Goal: Information Seeking & Learning: Learn about a topic

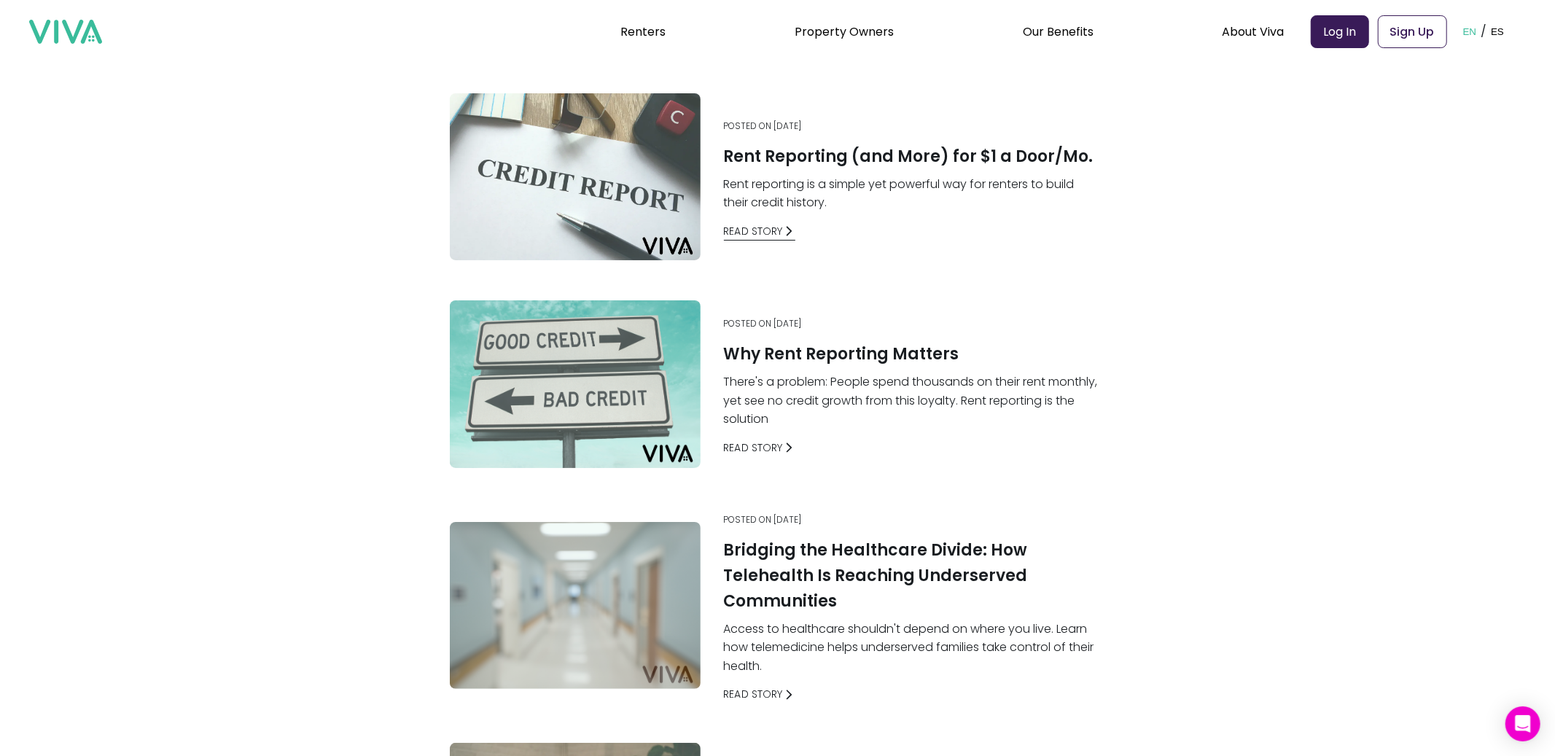
click at [768, 230] on link "Read Story" at bounding box center [760, 231] width 72 height 15
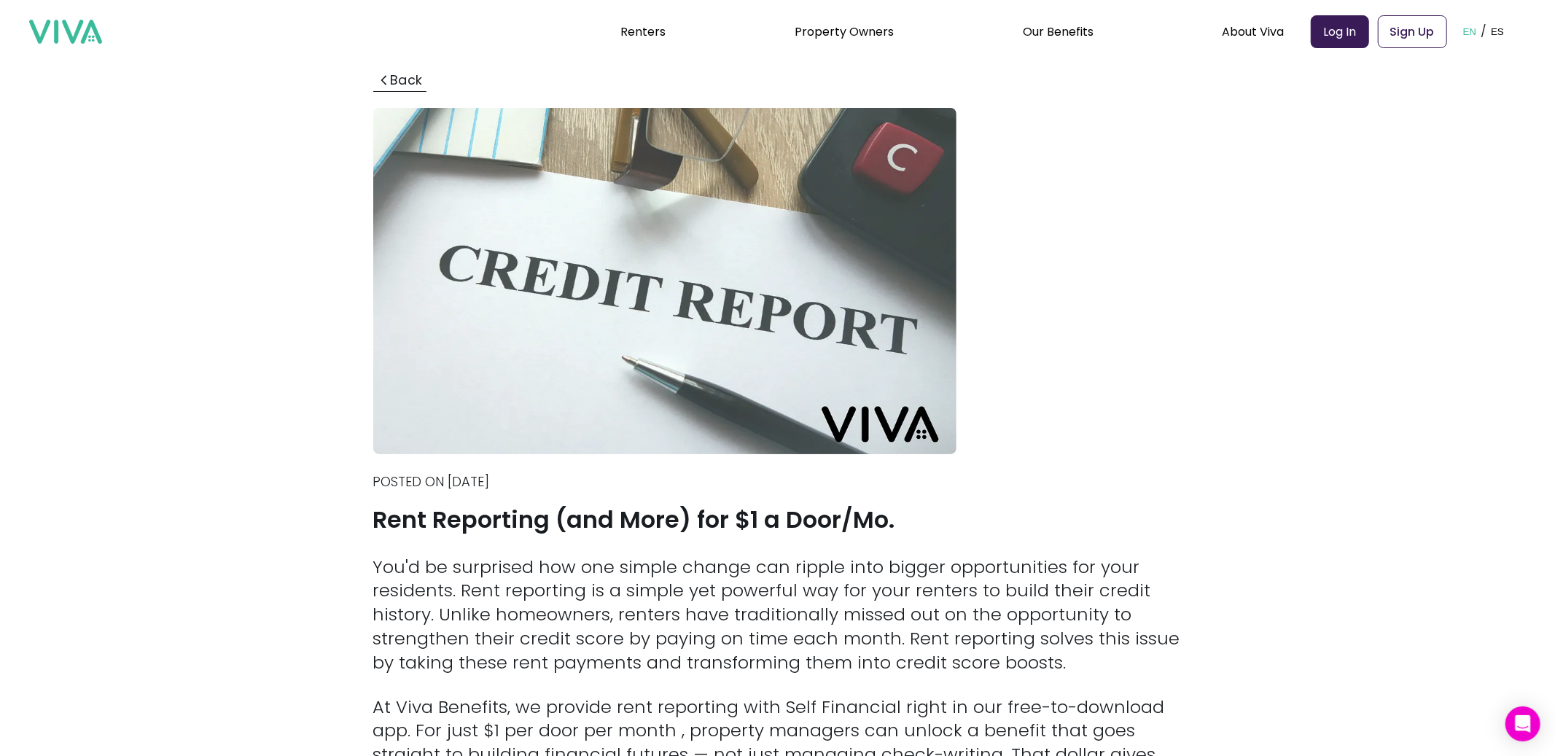
click at [397, 80] on button "Back" at bounding box center [399, 80] width 53 height 20
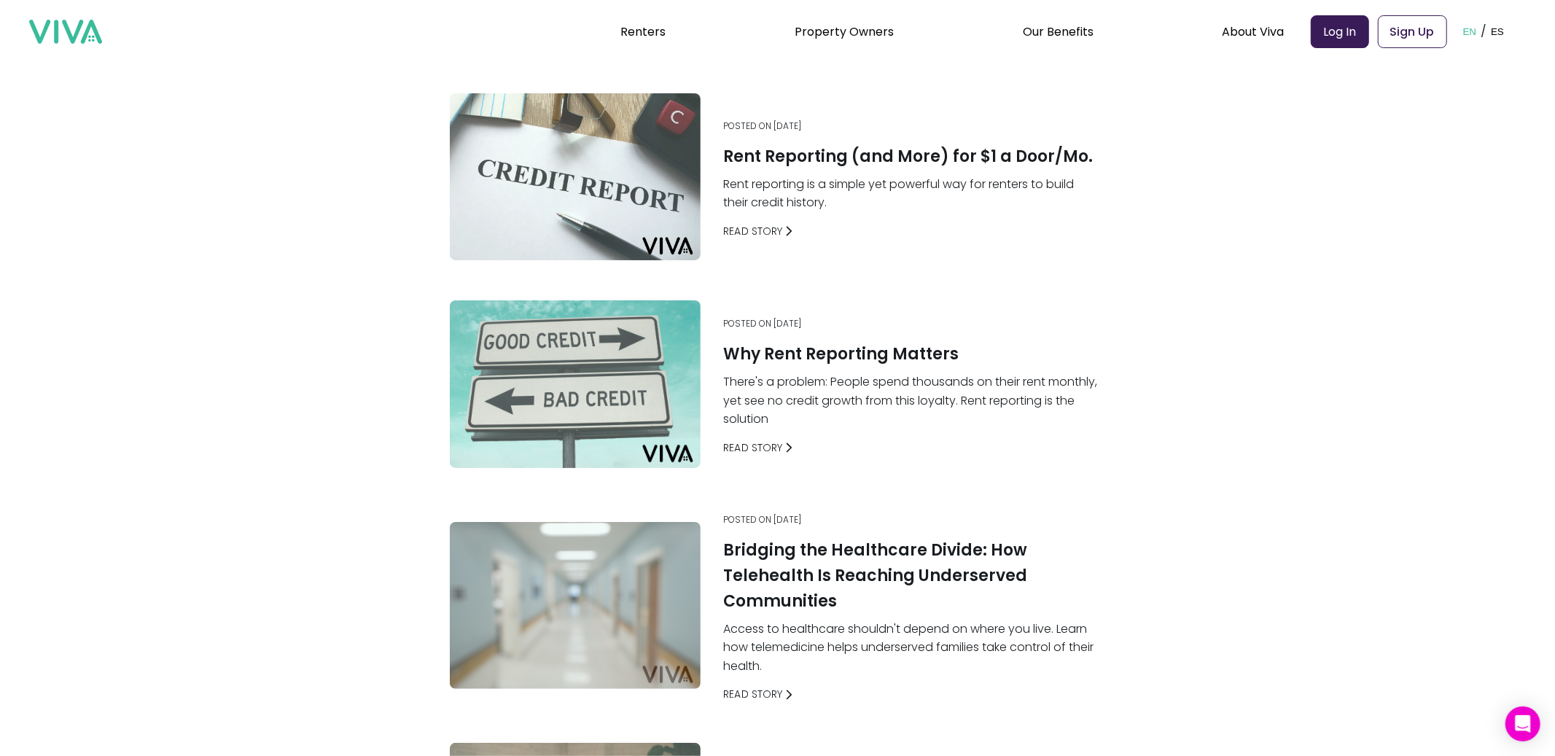
click at [740, 456] on div "Posted on [DATE] Why Rent Reporting Matters There's a problem: People spend tho…" at bounding box center [912, 386] width 388 height 149
click at [749, 440] on link "Read Story" at bounding box center [760, 447] width 72 height 15
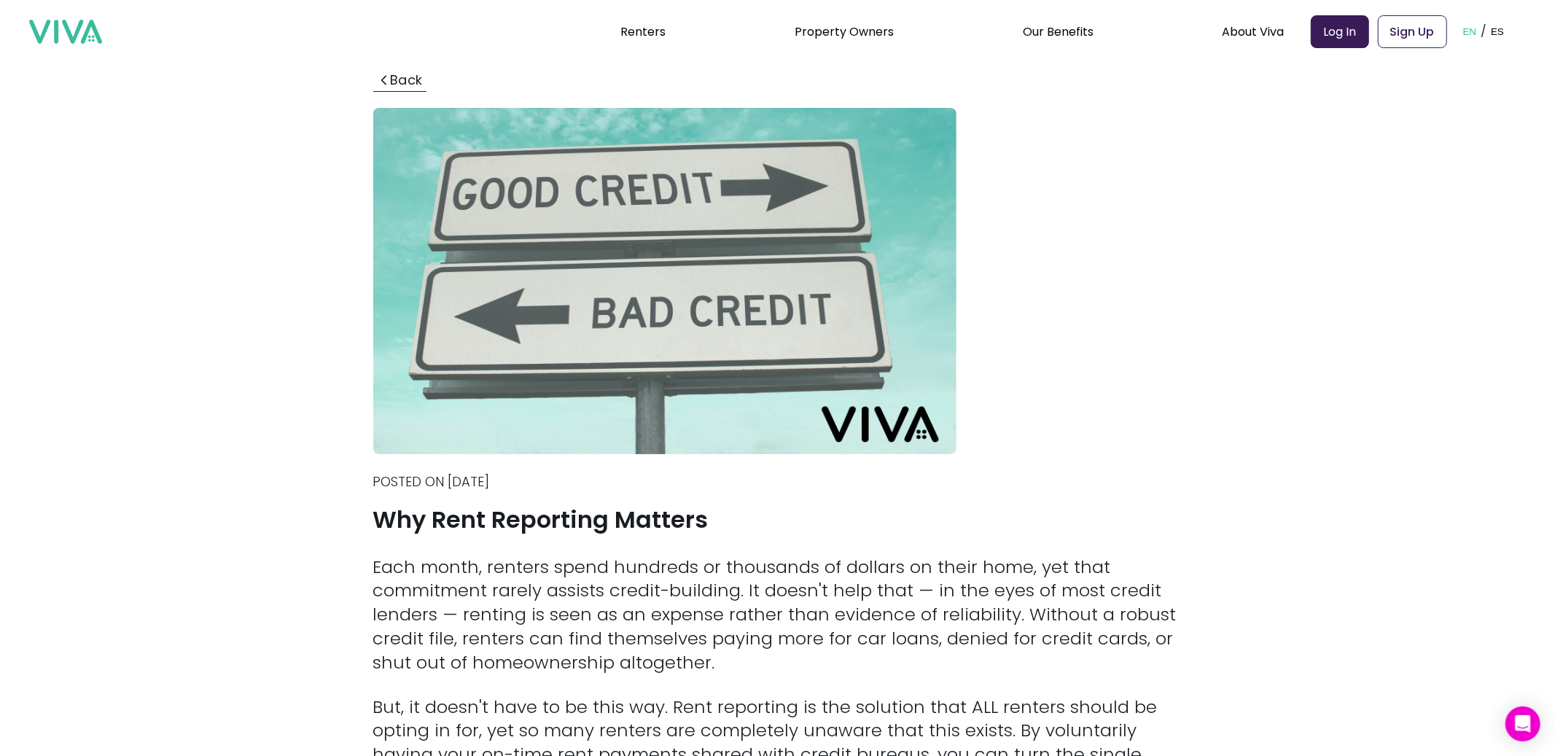
click at [417, 79] on button "Back" at bounding box center [399, 80] width 53 height 20
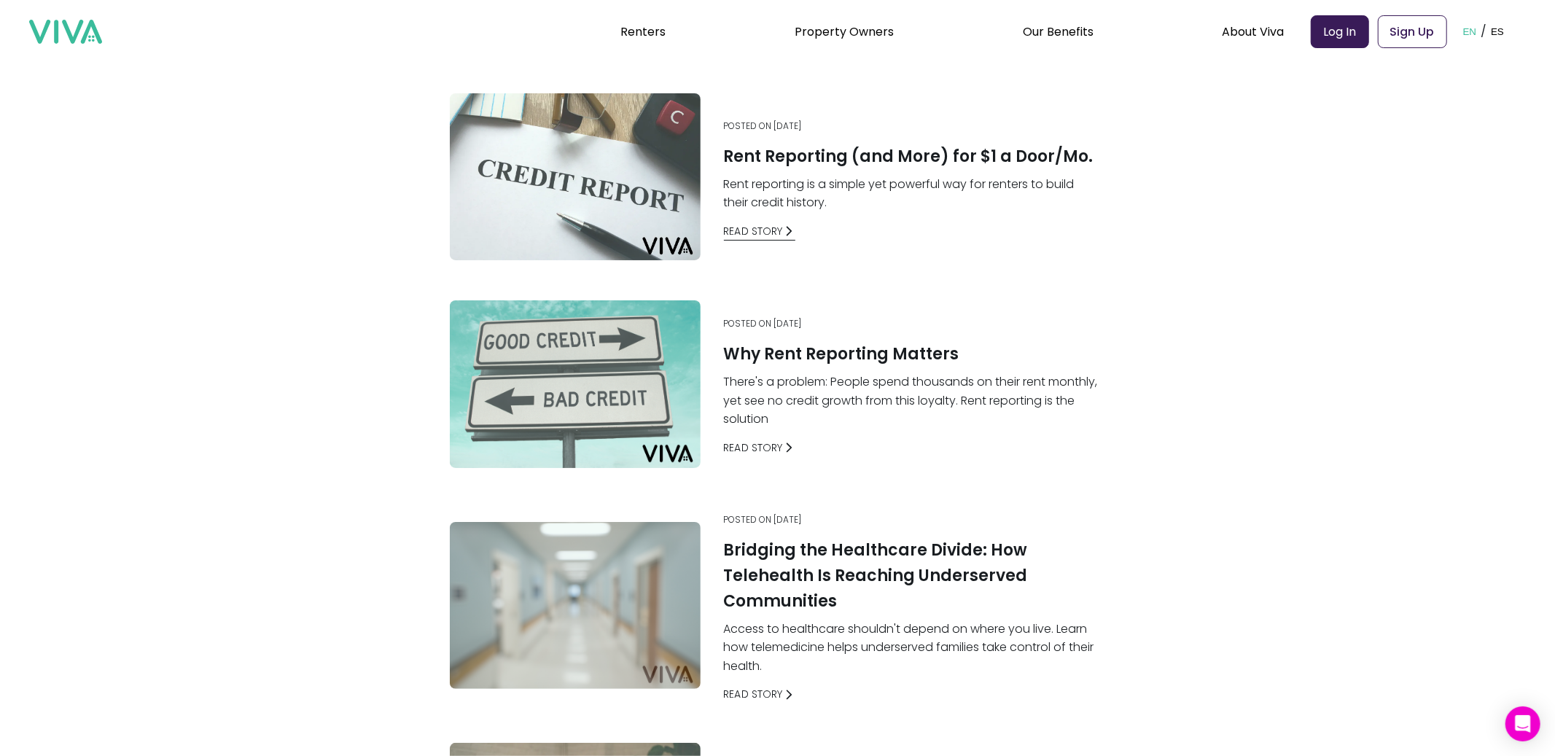
click at [760, 227] on link "Read Story" at bounding box center [760, 231] width 72 height 15
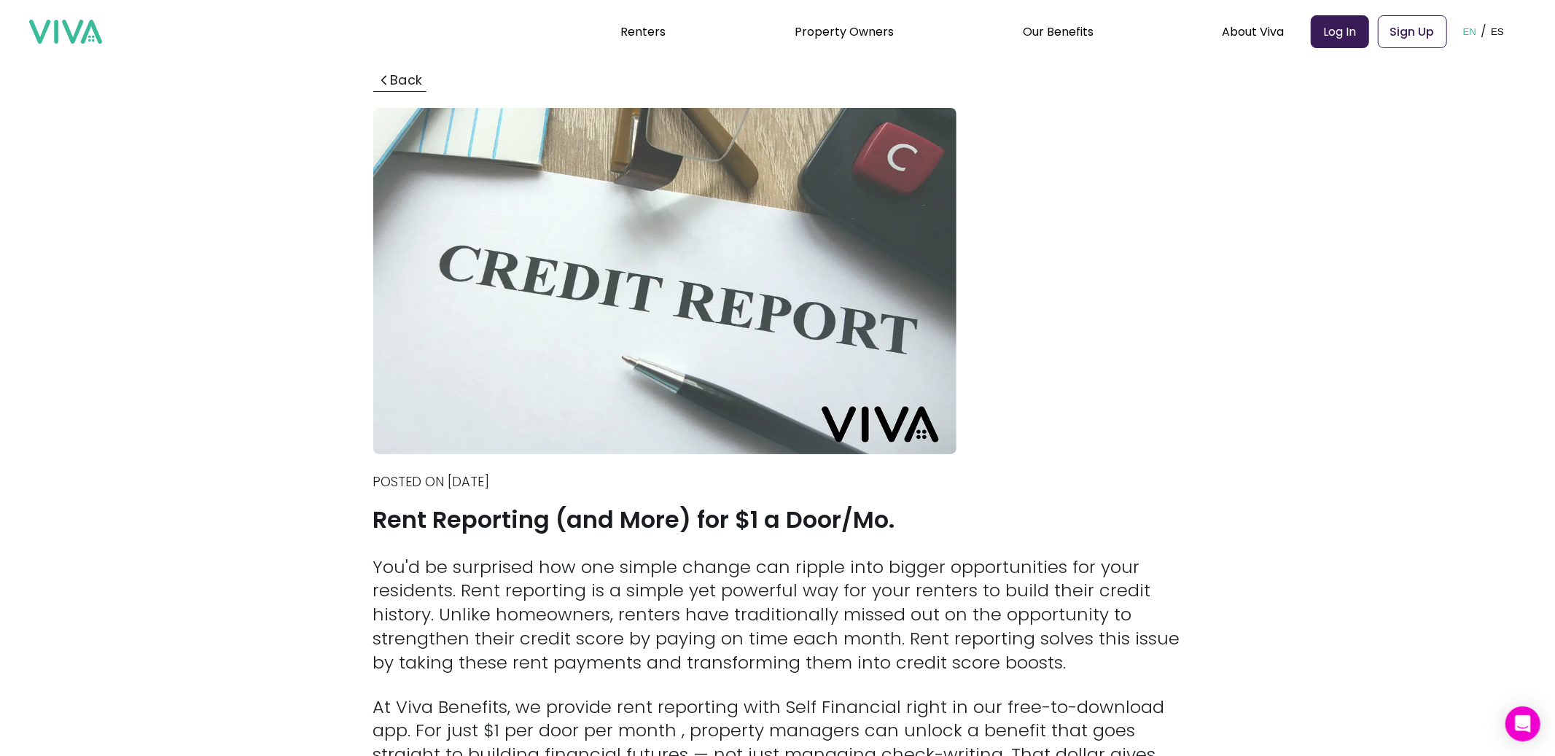
click at [405, 79] on button "Back" at bounding box center [399, 80] width 53 height 20
